Goal: Transaction & Acquisition: Purchase product/service

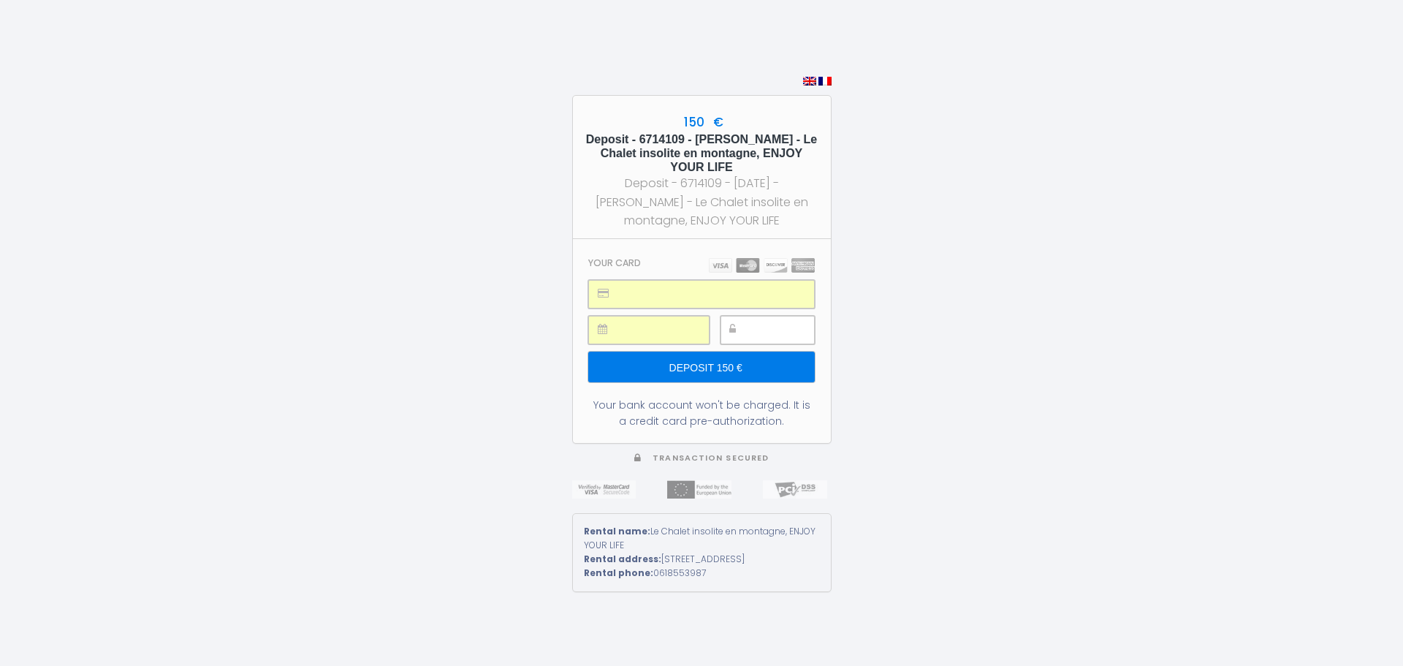
click at [744, 355] on input "Deposit 150 €" at bounding box center [701, 366] width 226 height 31
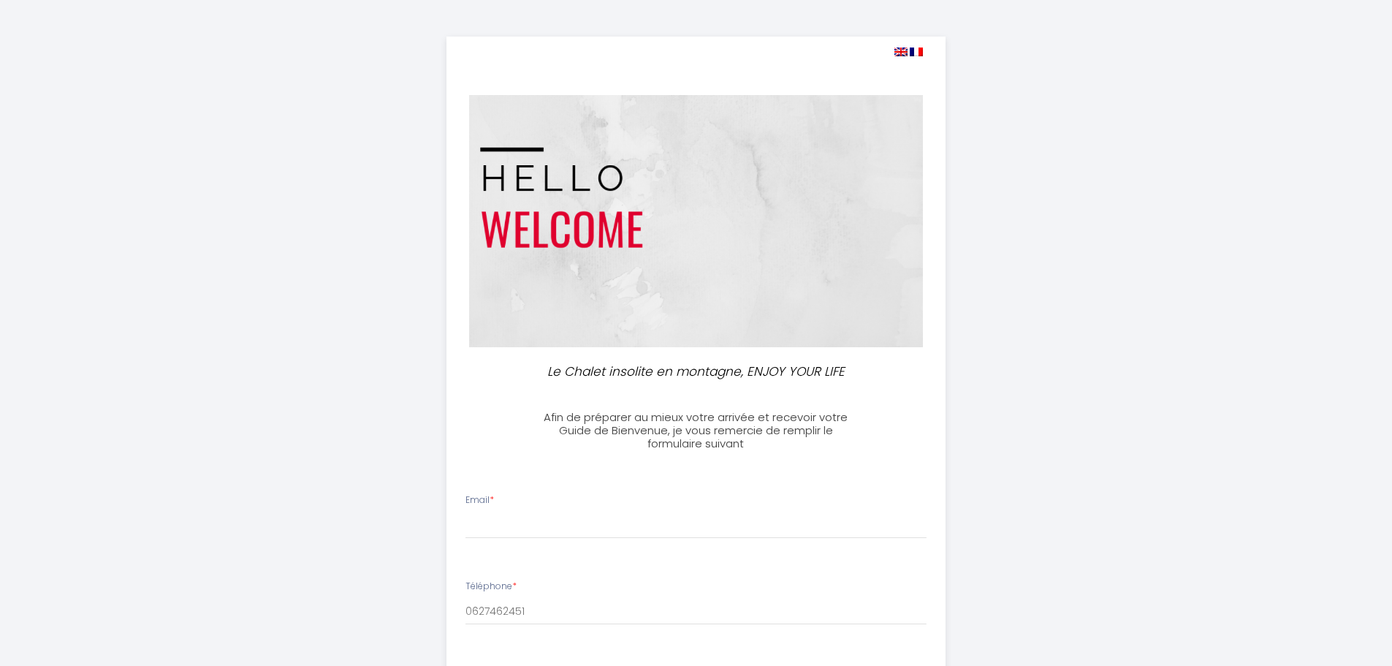
select select
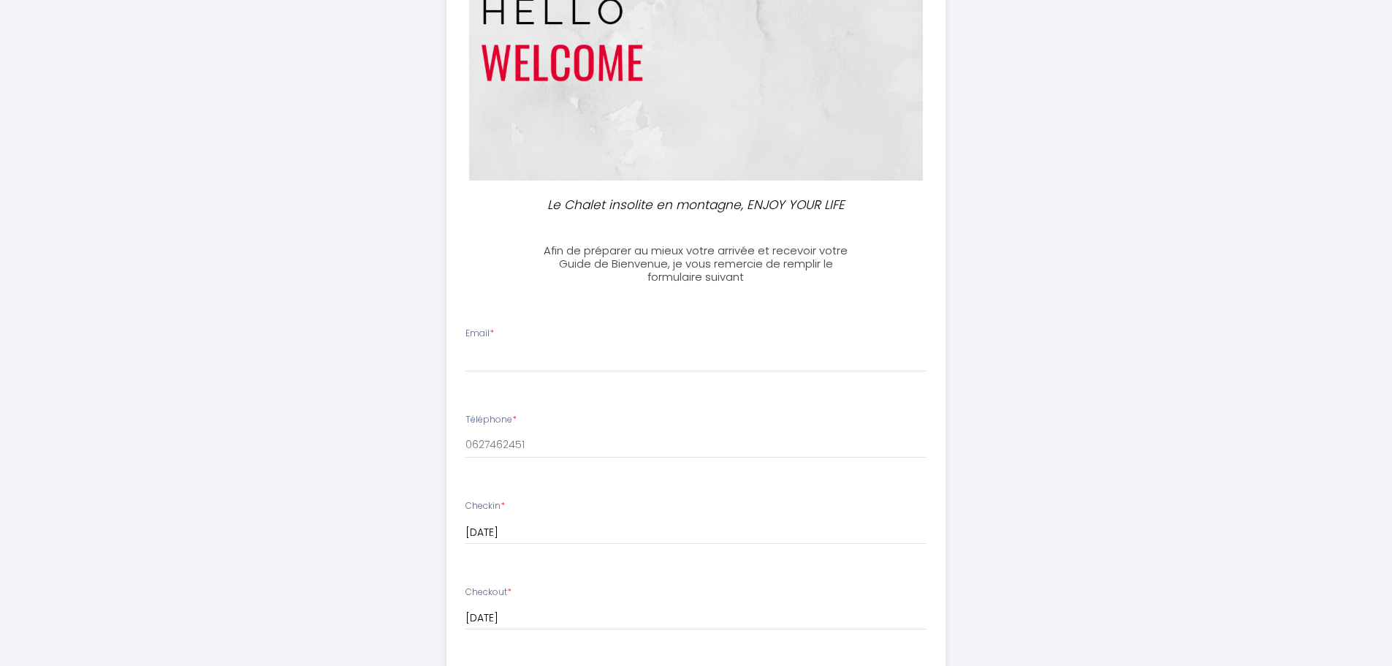
scroll to position [170, 0]
click at [582, 350] on input "Email *" at bounding box center [695, 355] width 461 height 26
type input "ag.saubiez@gmail.com"
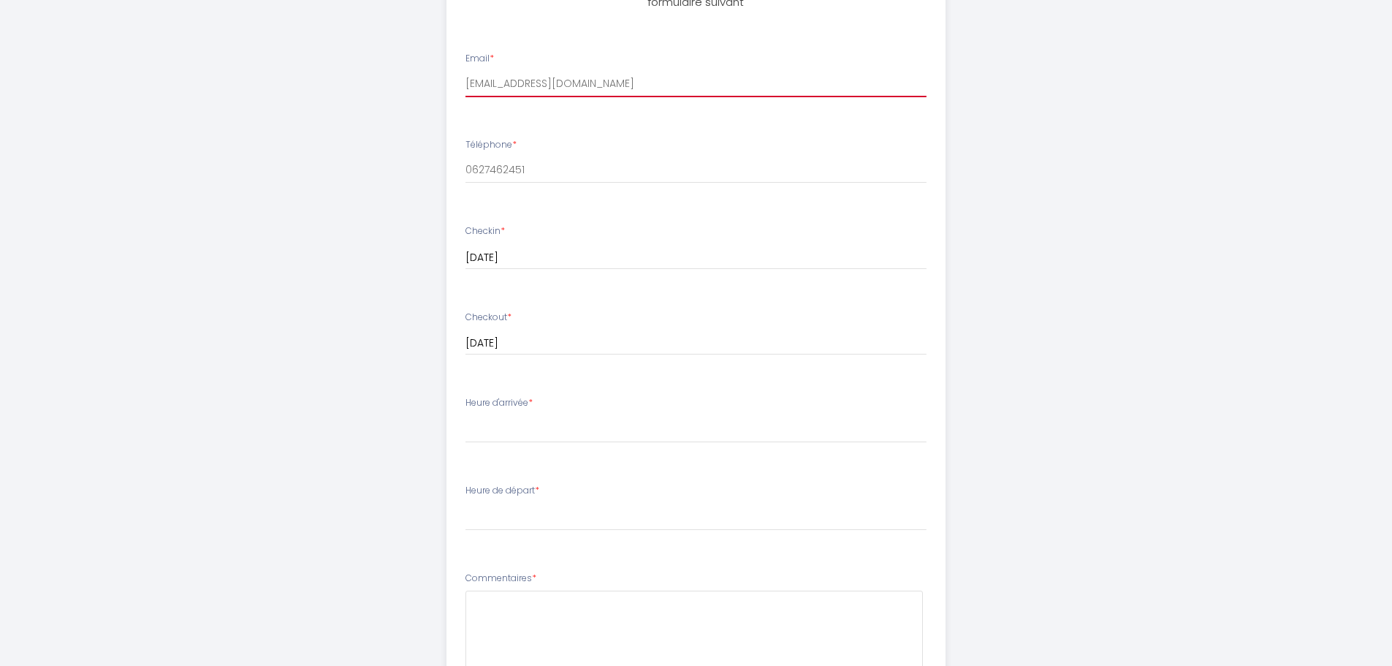
scroll to position [442, 0]
click at [573, 422] on select "18:00 18:30 19:00 19:30 20:00 20:30 21:00 21:30 22:00 22:30 23:00 23:30" at bounding box center [695, 428] width 461 height 28
select select "18:00"
click at [465, 414] on select "18:00 18:30 19:00 19:30 20:00 20:30 21:00 21:30 22:00 22:30 23:00 23:30" at bounding box center [695, 428] width 461 height 28
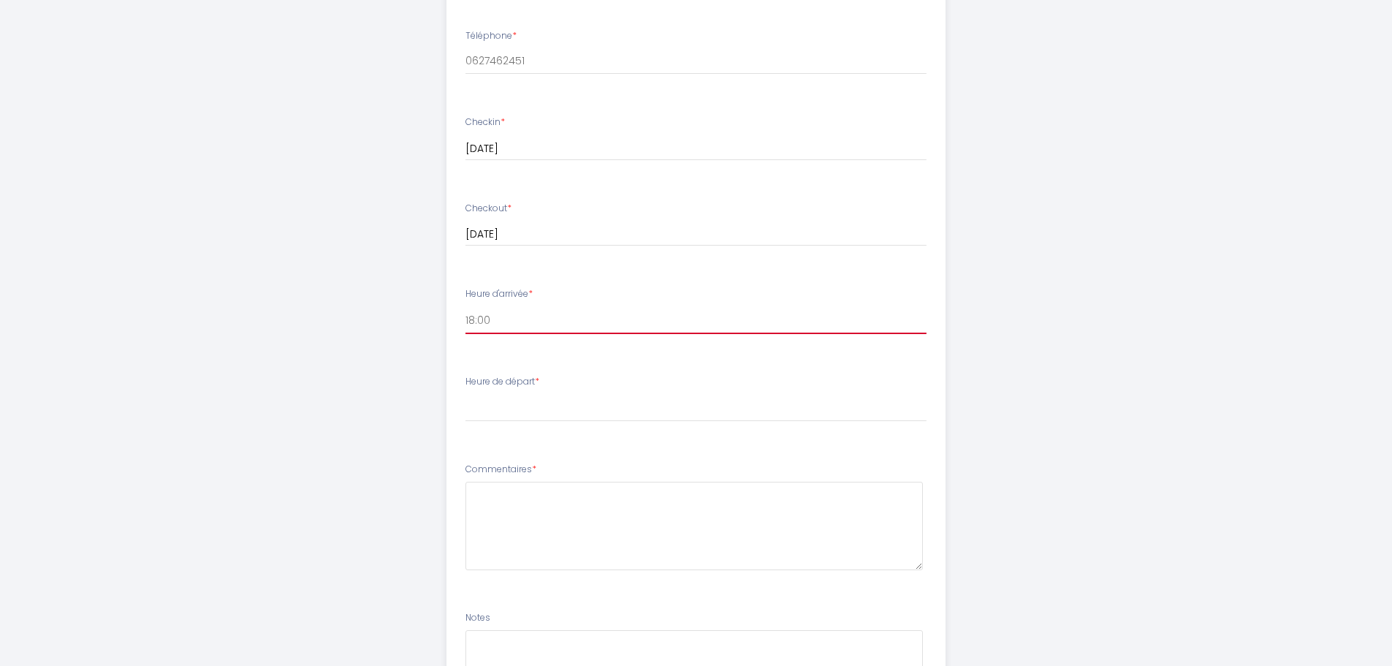
scroll to position [565, 0]
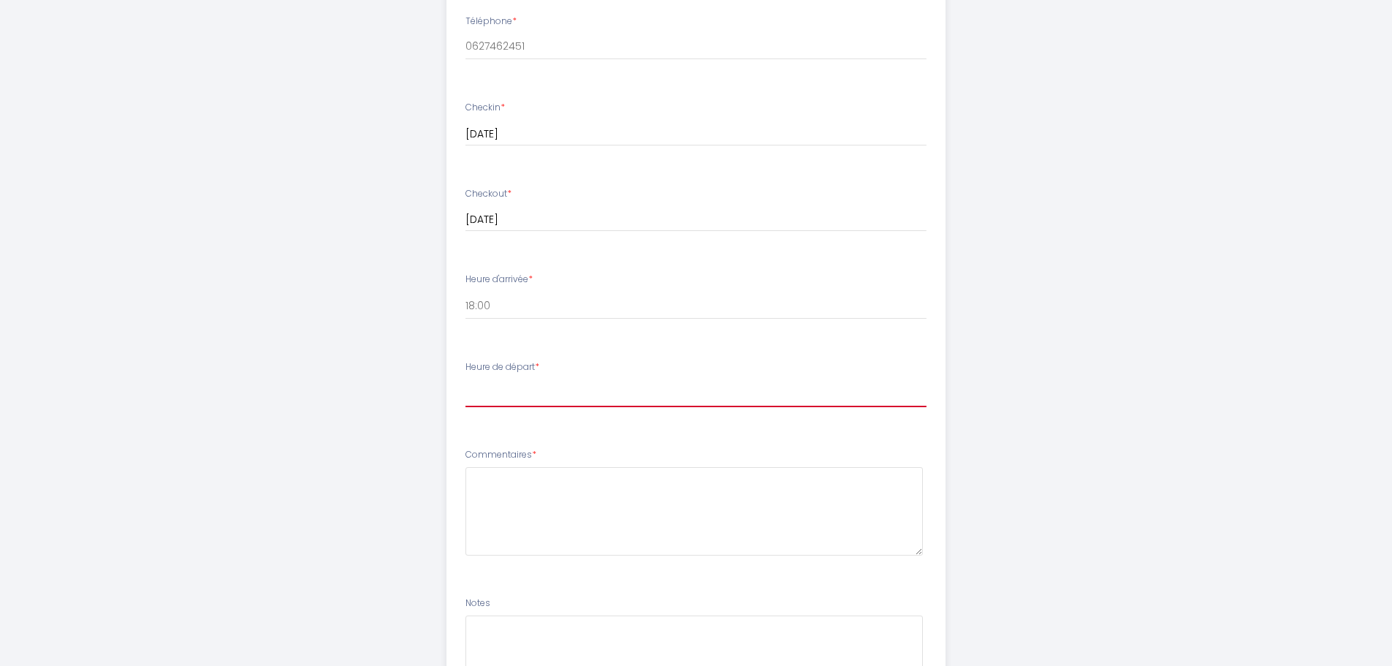
click at [474, 393] on select "00:00 00:30 01:00 01:30 02:00 02:30 03:00 03:30 04:00 04:30 05:00 05:30 06:00 0…" at bounding box center [695, 393] width 461 height 28
select select "10:00"
click at [465, 379] on select "00:00 00:30 01:00 01:30 02:00 02:30 03:00 03:30 04:00 04:30 05:00 05:30 06:00 0…" at bounding box center [695, 393] width 461 height 28
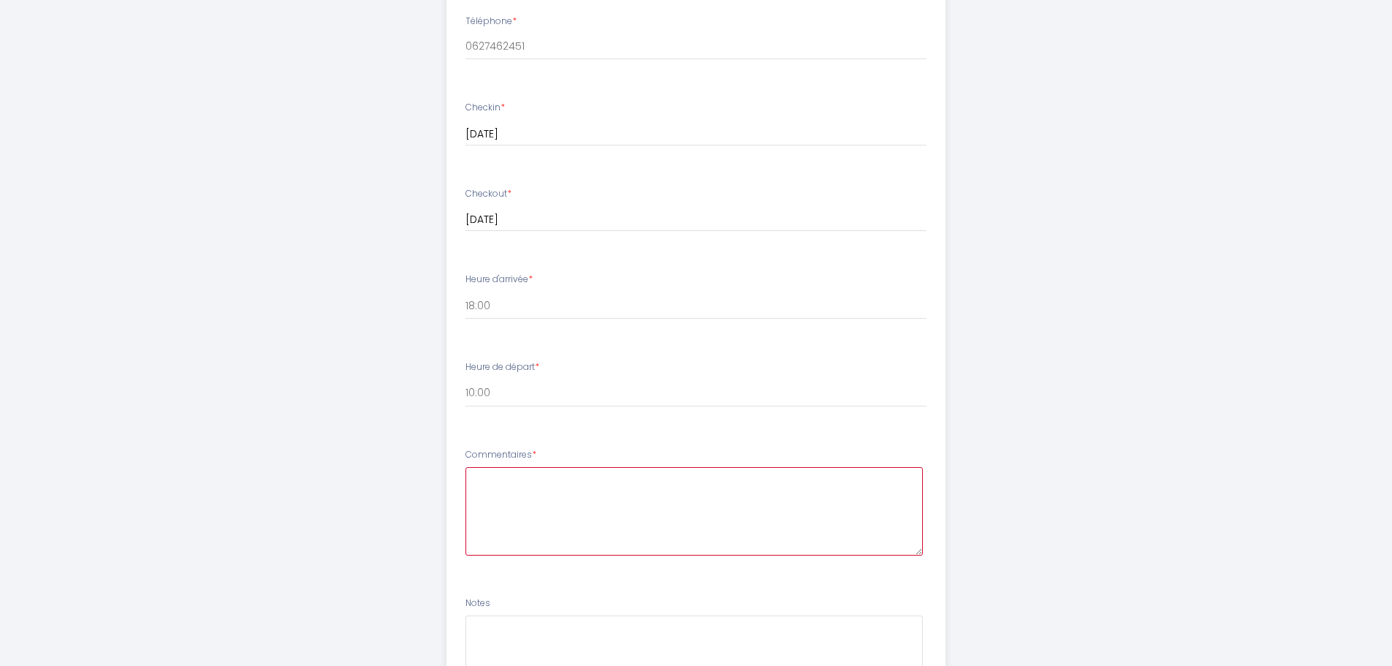
click at [515, 481] on textarea at bounding box center [693, 511] width 457 height 88
click at [515, 481] on textarea at bounding box center [693, 506] width 457 height 88
click at [642, 473] on textarea "Nous attendons ce sejour avec ipatience." at bounding box center [693, 506] width 457 height 88
click at [633, 493] on textarea "Nous attendons ce sejour avec impatience." at bounding box center [693, 506] width 457 height 88
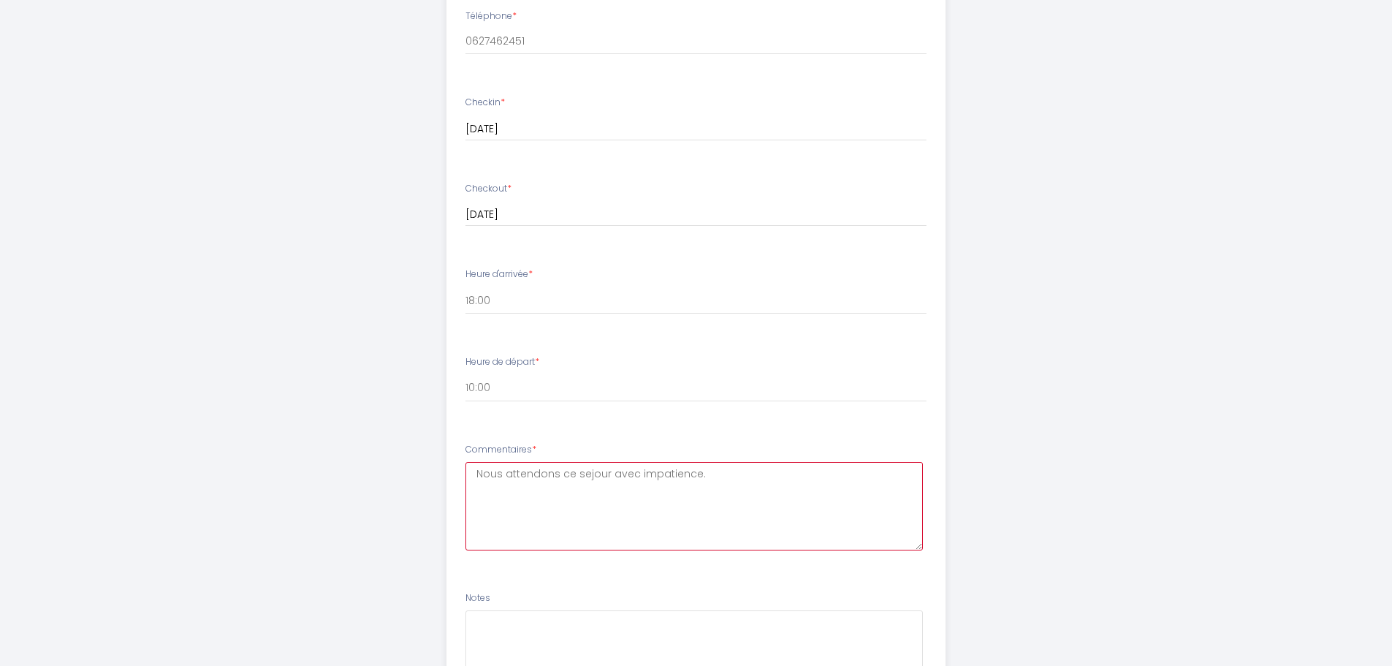
scroll to position [727, 0]
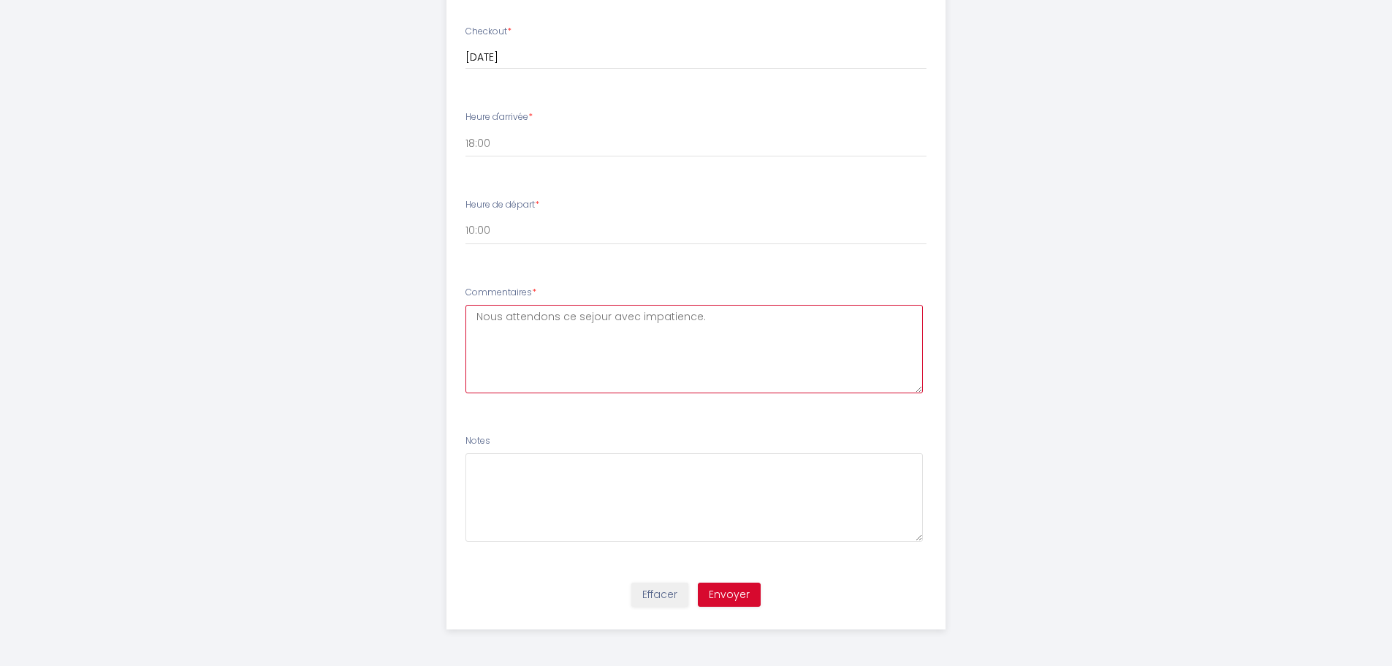
type textarea "Nous attendons ce sejour avec impatience."
click at [731, 595] on button "Envoyer" at bounding box center [729, 594] width 63 height 25
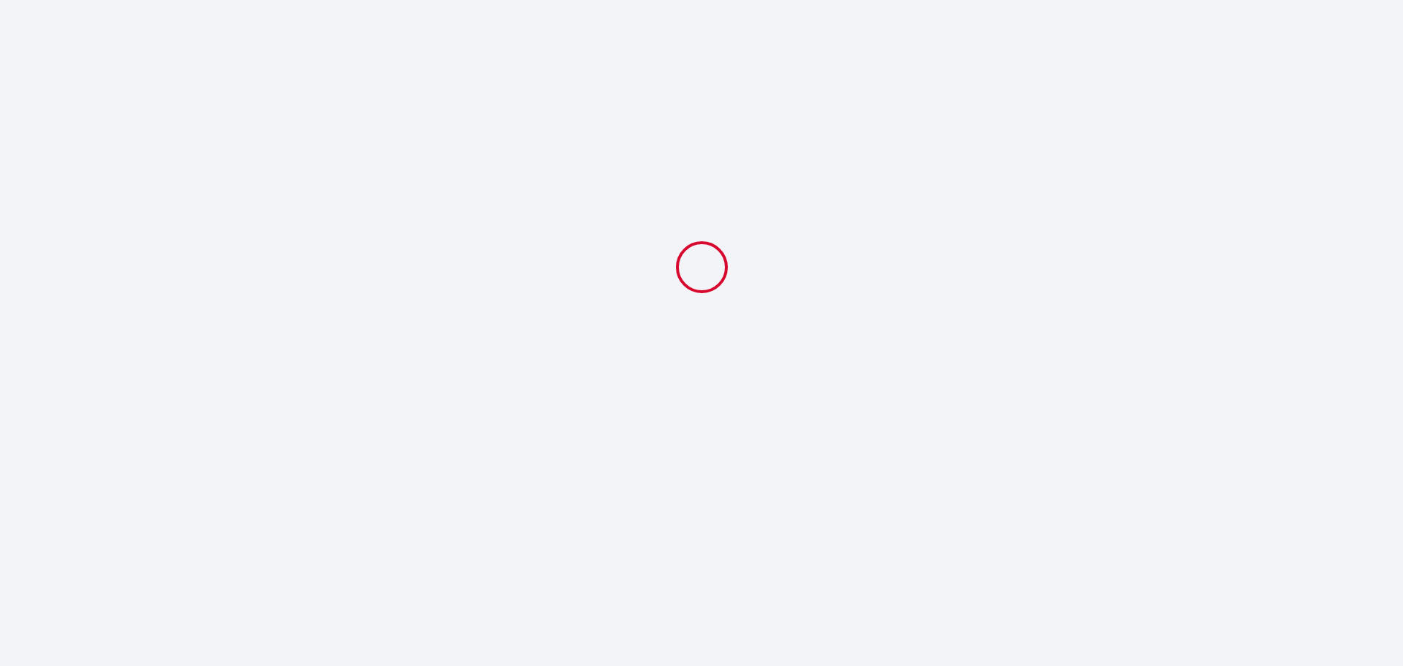
select select "10:00"
